Goal: Task Accomplishment & Management: Complete application form

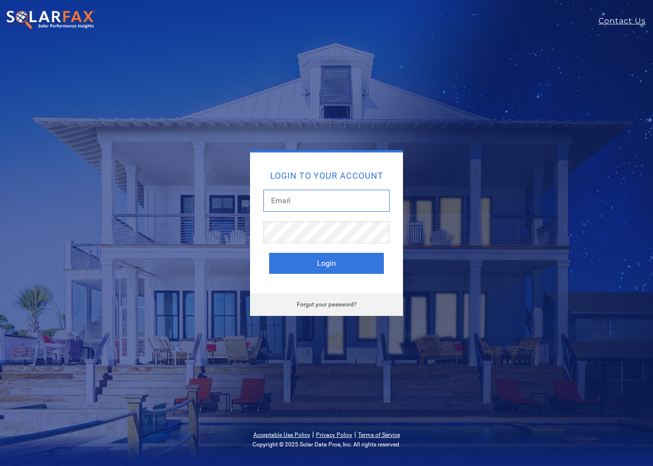
click at [285, 198] on input "text" at bounding box center [326, 201] width 126 height 22
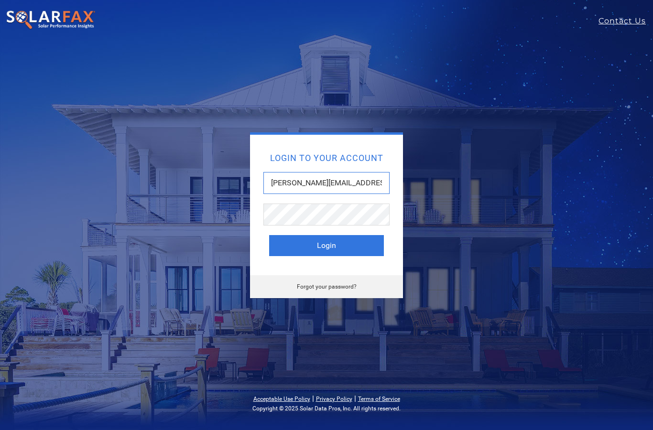
type input "Jarrett@gotwatts.com"
click at [332, 242] on button "Login" at bounding box center [326, 245] width 115 height 21
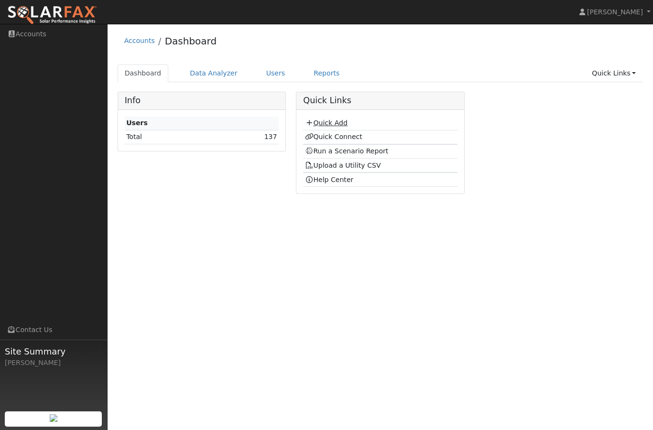
click at [329, 123] on link "Quick Add" at bounding box center [326, 123] width 43 height 8
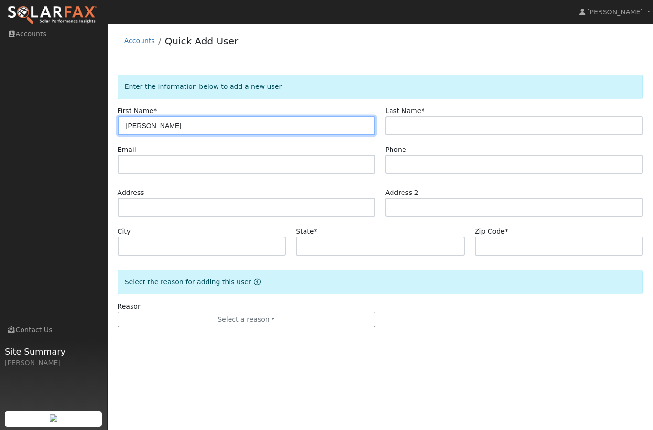
type input "Rubin"
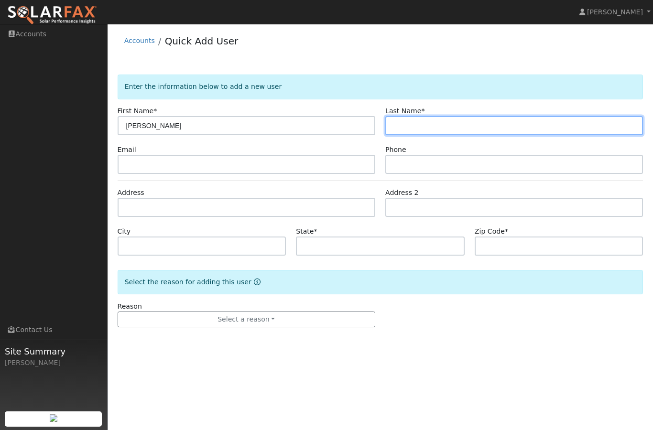
click at [434, 121] on input "text" at bounding box center [514, 125] width 258 height 19
type input "Quinones"
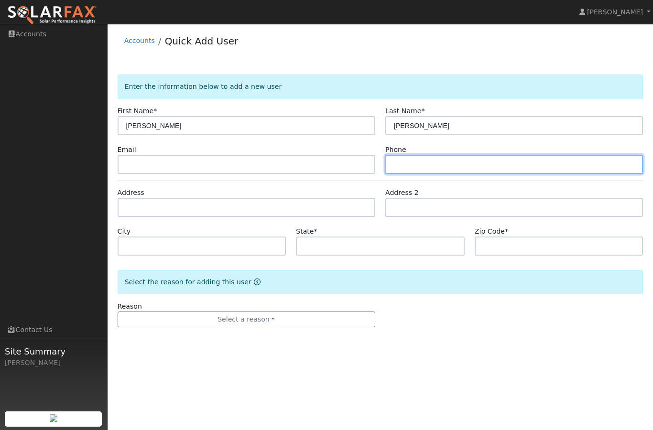
click at [448, 166] on input "text" at bounding box center [514, 164] width 258 height 19
type input "925-300-8448"
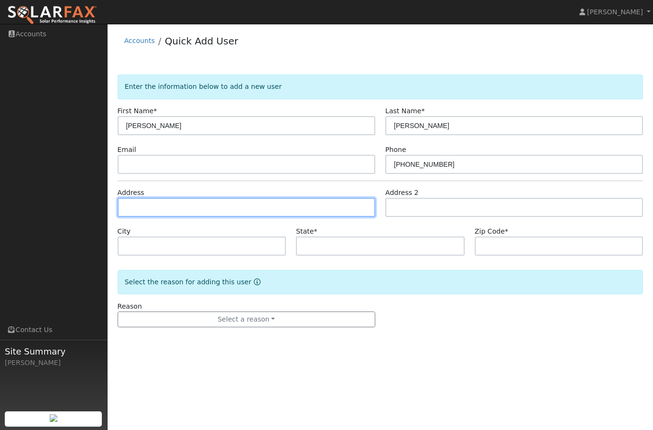
click at [197, 211] on input "text" at bounding box center [247, 207] width 258 height 19
type input "1668 Dorchester Place"
type input "Concord"
type input "CA"
type input "94519"
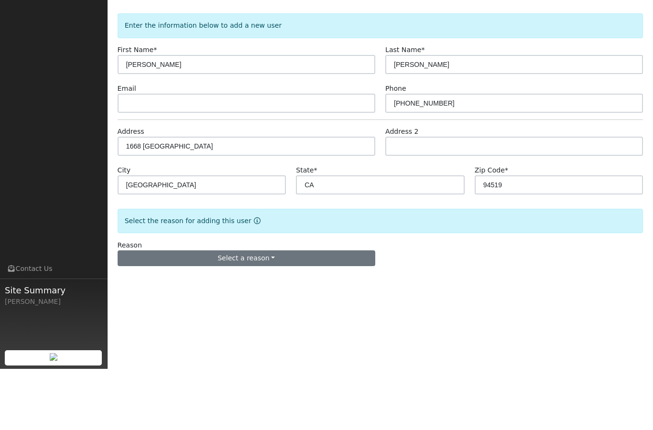
click at [272, 312] on button "Select a reason" at bounding box center [247, 320] width 258 height 16
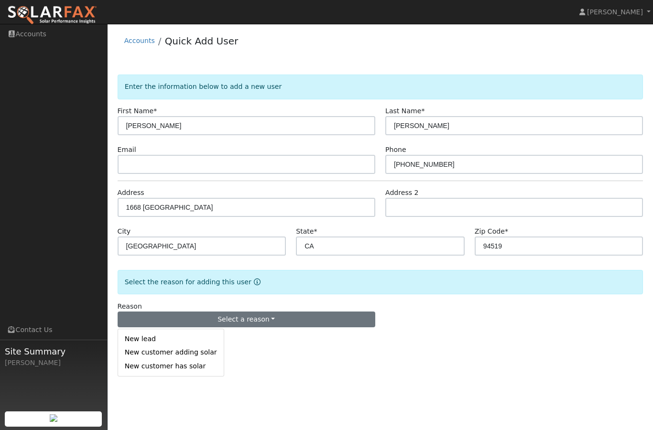
click at [150, 338] on link "New lead" at bounding box center [171, 339] width 106 height 13
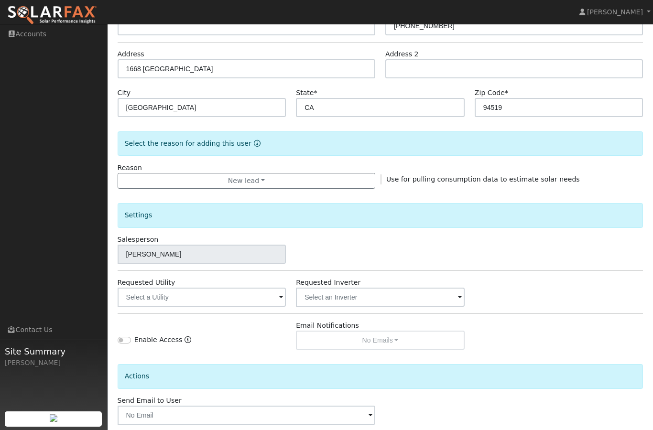
scroll to position [149, 0]
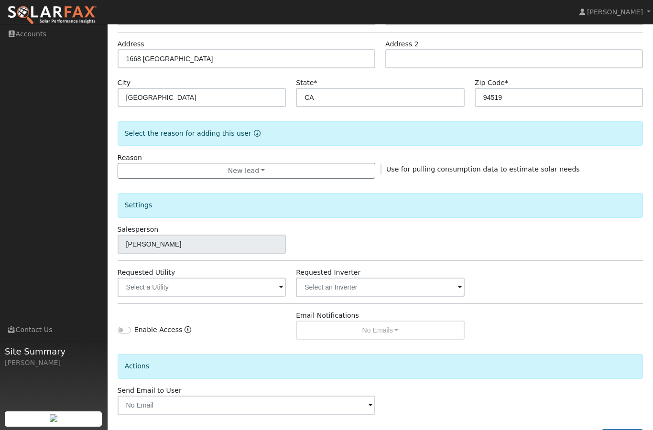
click at [280, 286] on span at bounding box center [281, 287] width 4 height 11
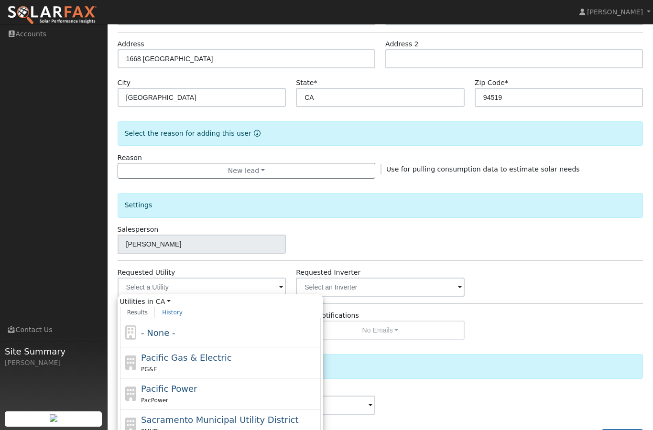
click at [192, 357] on span "Pacific Gas & Electric" at bounding box center [186, 358] width 90 height 10
type input "Pacific Gas & Electric"
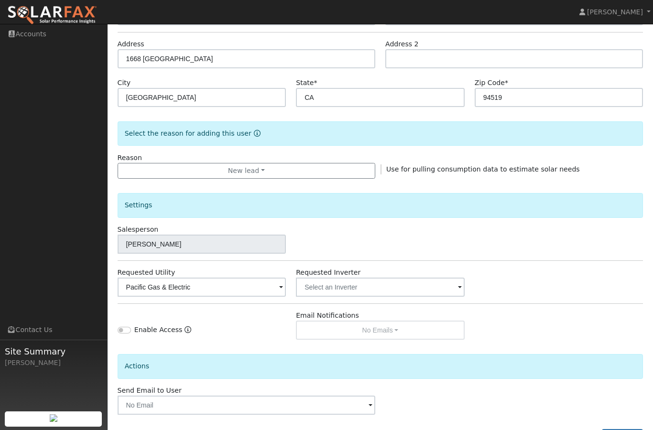
click at [458, 286] on span at bounding box center [460, 287] width 4 height 11
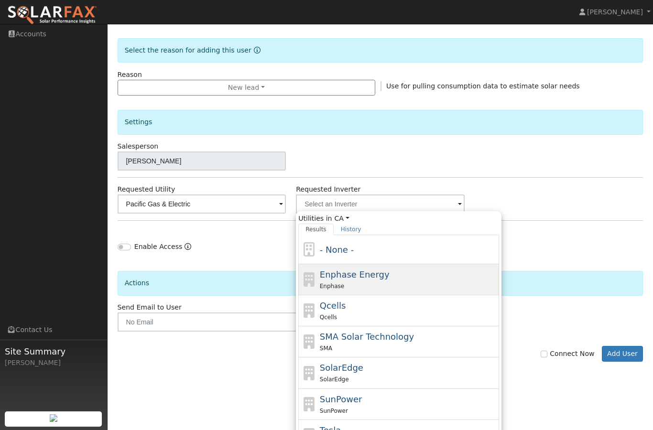
scroll to position [233, 0]
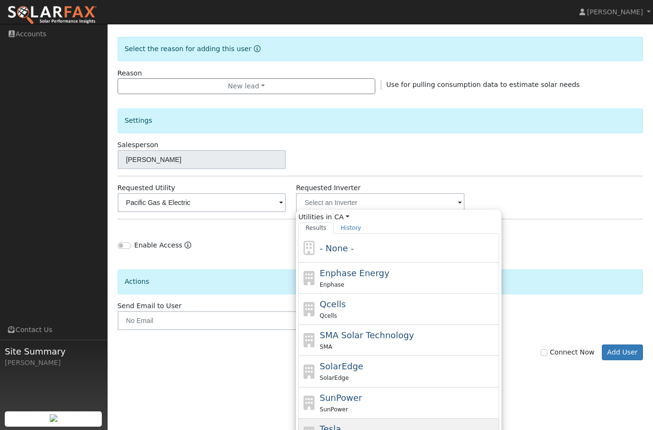
click at [329, 424] on span "Tesla" at bounding box center [330, 429] width 21 height 10
type input "Tesla"
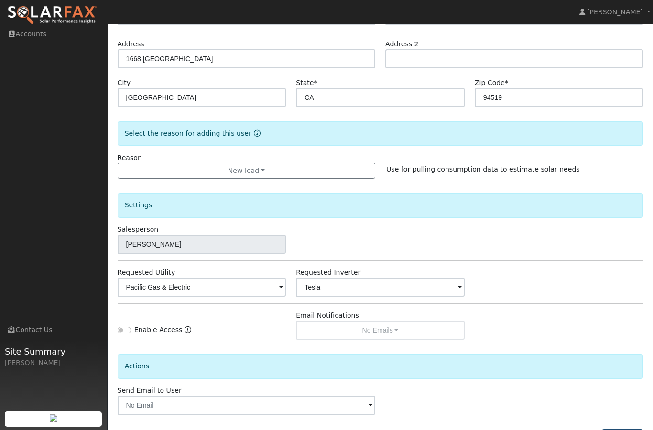
click at [619, 430] on button "Add User" at bounding box center [623, 437] width 42 height 16
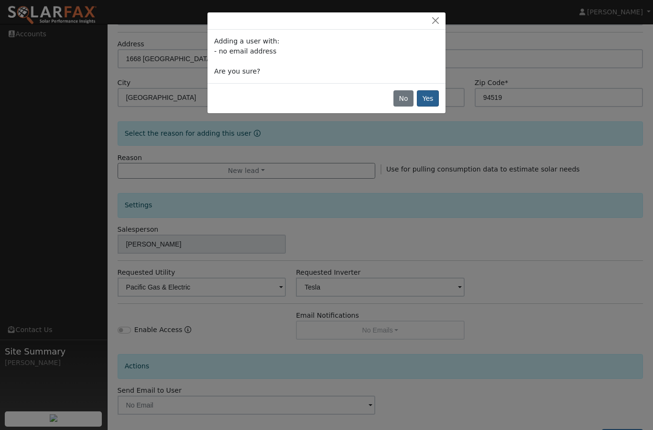
click at [426, 98] on button "Yes" at bounding box center [428, 98] width 22 height 16
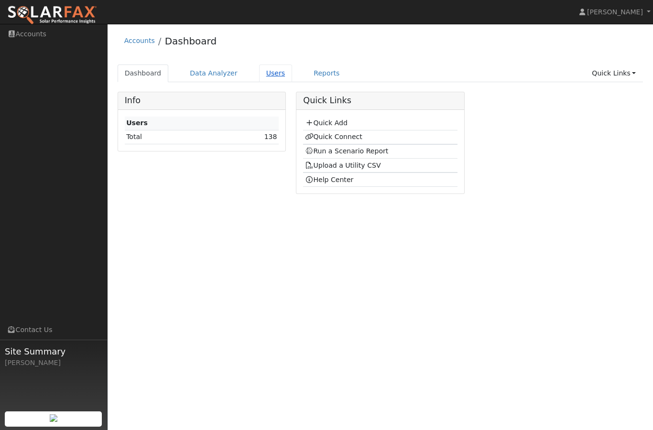
click at [272, 71] on link "Users" at bounding box center [275, 74] width 33 height 18
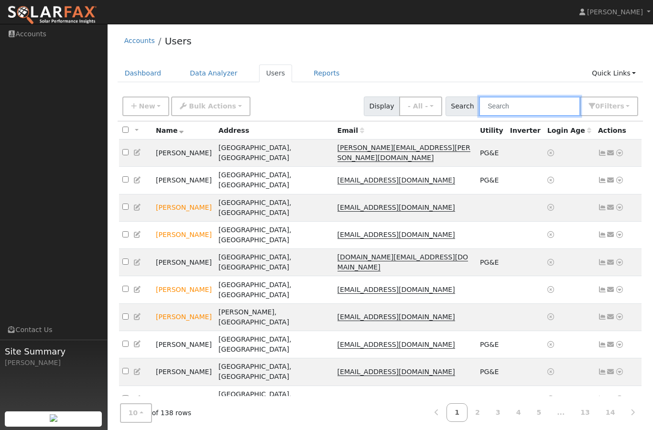
click at [533, 106] on input "text" at bounding box center [529, 107] width 101 height 20
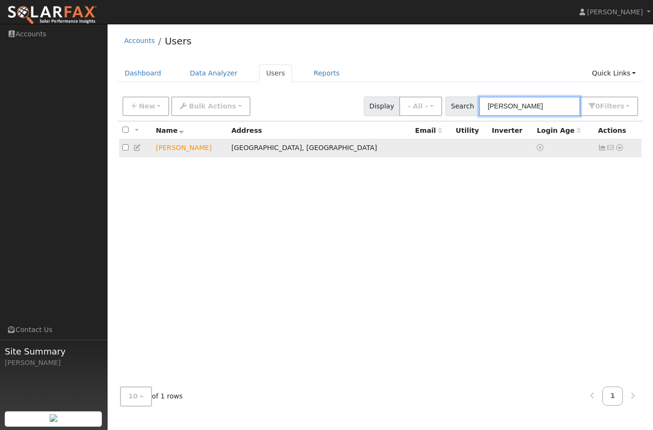
type input "[PERSON_NAME]"
click at [602, 148] on icon at bounding box center [602, 147] width 9 height 7
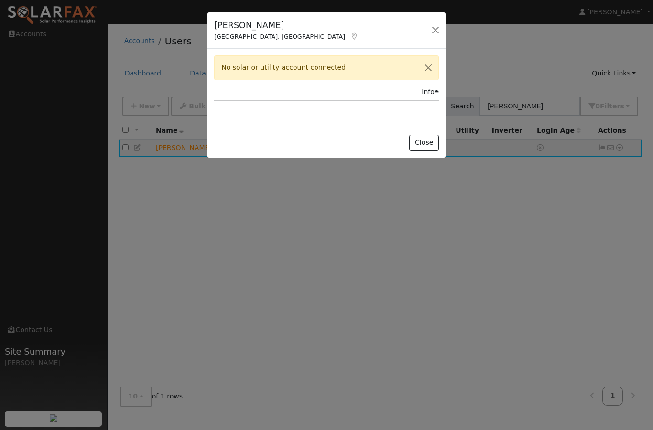
click at [622, 145] on div "[PERSON_NAME] [GEOGRAPHIC_DATA], [GEOGRAPHIC_DATA] Default Account Default Acco…" at bounding box center [326, 215] width 653 height 430
click at [430, 140] on button "Close" at bounding box center [423, 143] width 29 height 16
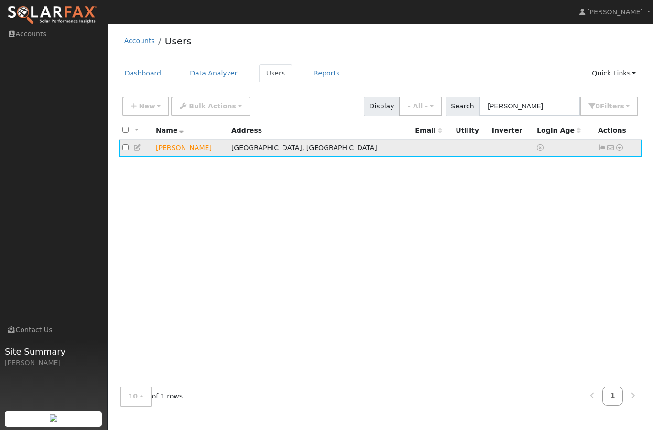
click at [622, 148] on icon at bounding box center [619, 147] width 9 height 7
click at [0, 0] on link "Utility" at bounding box center [0, 0] width 0 height 0
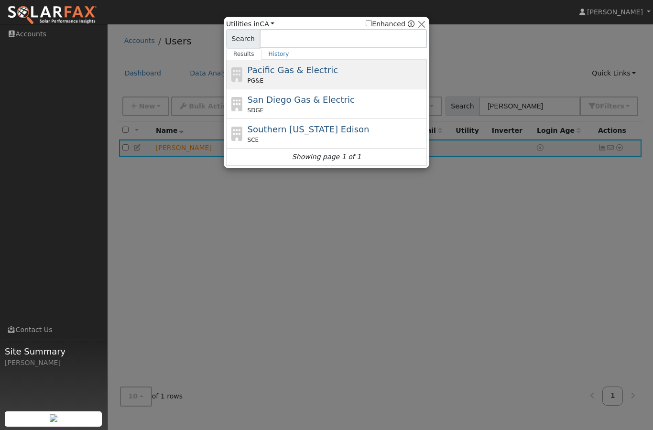
click at [287, 75] on span "Pacific Gas & Electric" at bounding box center [293, 70] width 90 height 10
